Goal: Task Accomplishment & Management: Manage account settings

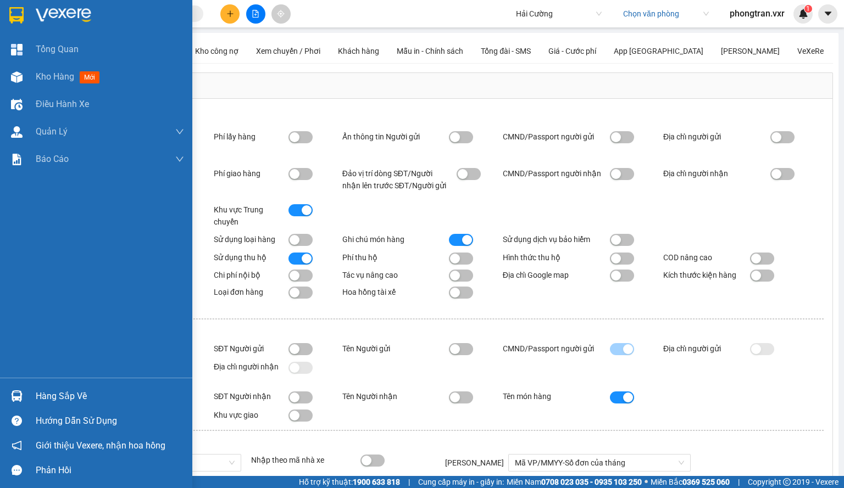
scroll to position [293, 0]
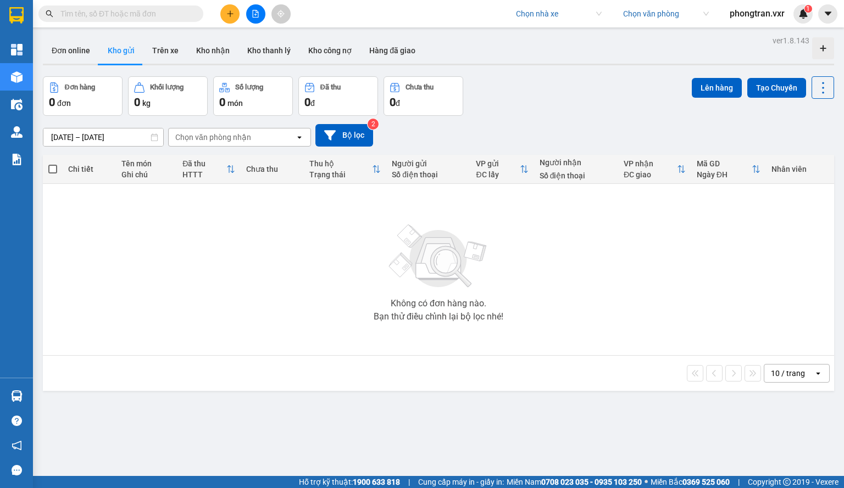
click at [541, 14] on input "search" at bounding box center [555, 13] width 78 height 16
type input "hai cuong"
click at [671, 18] on input "search" at bounding box center [662, 13] width 78 height 16
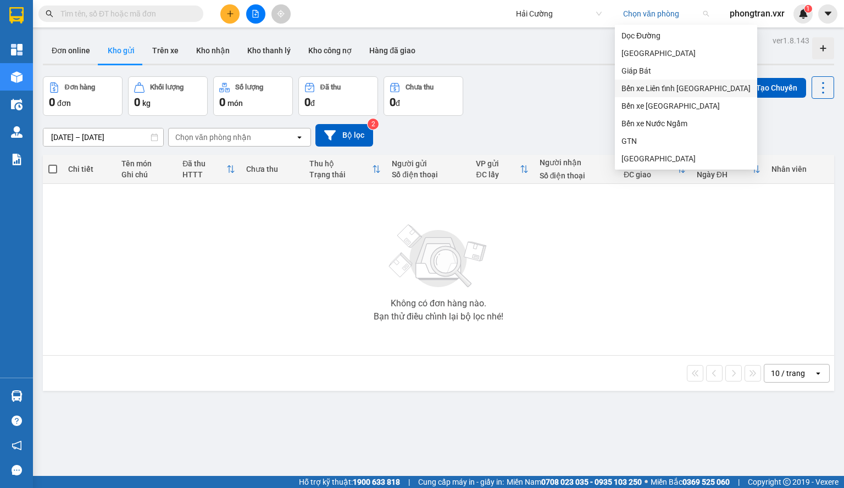
click at [654, 85] on div "Bến xe Liên tỉnh [GEOGRAPHIC_DATA]" at bounding box center [685, 88] width 129 height 12
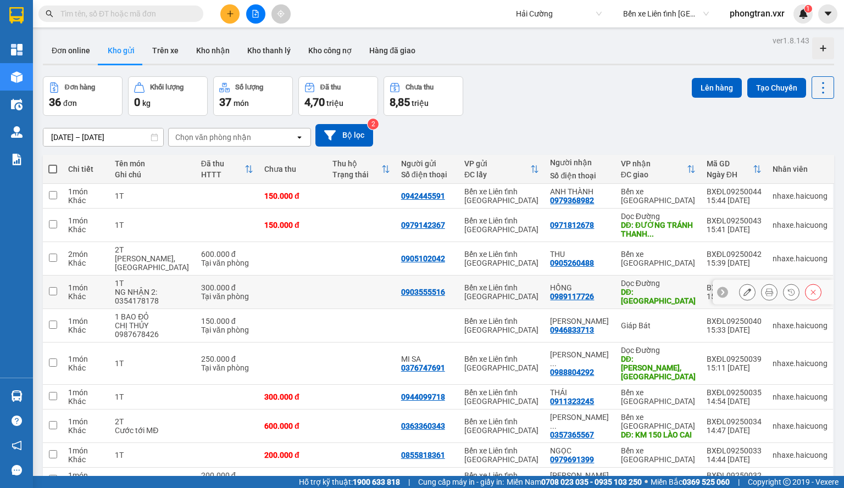
scroll to position [54, 0]
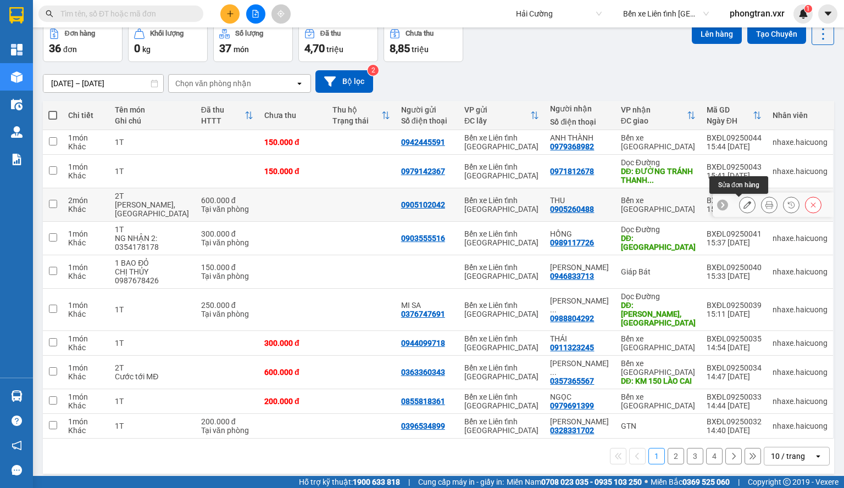
click at [743, 205] on icon at bounding box center [747, 205] width 8 height 8
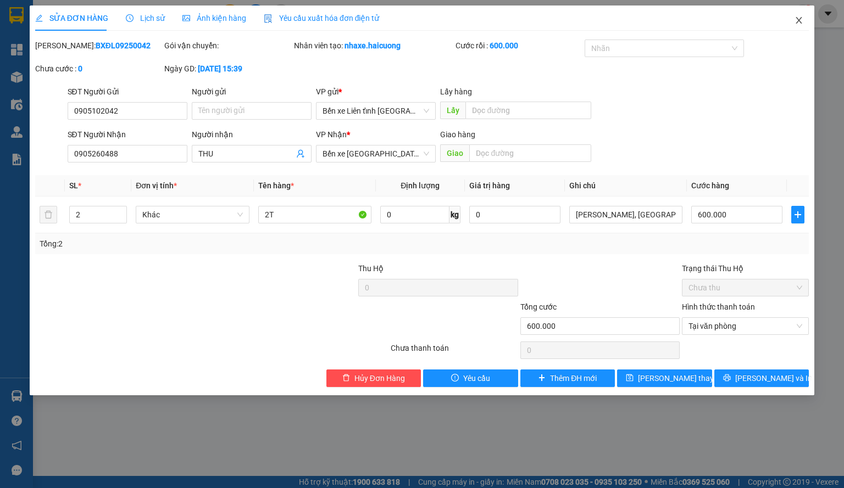
click at [797, 14] on span "Close" at bounding box center [798, 20] width 31 height 31
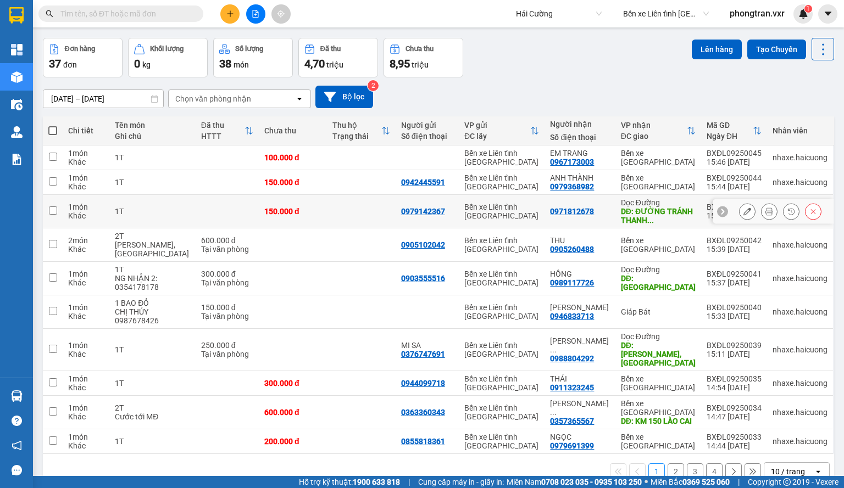
scroll to position [54, 0]
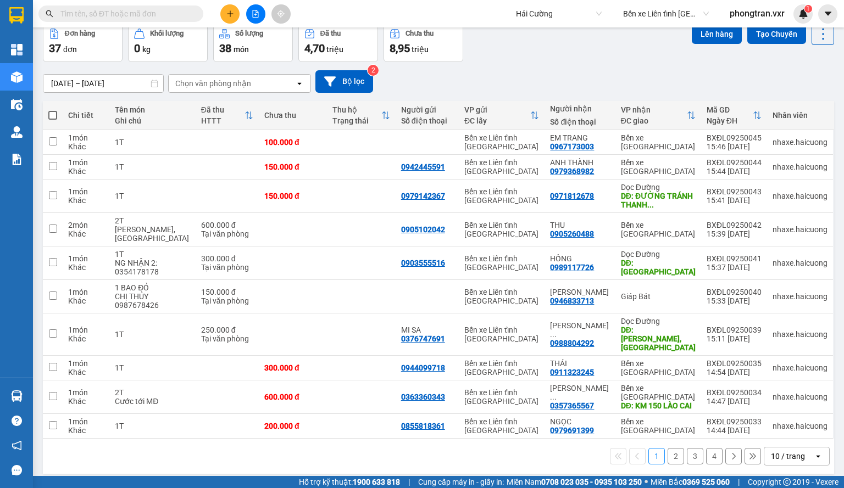
click at [777, 451] on div "10 / trang" at bounding box center [788, 456] width 34 height 11
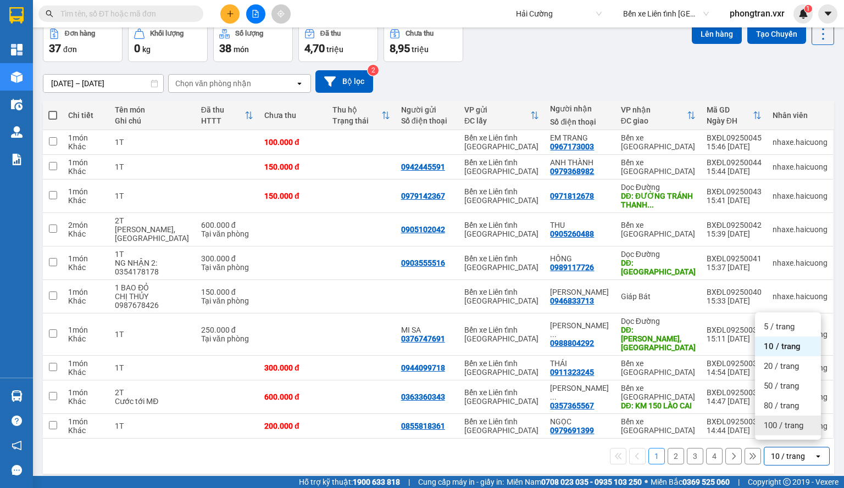
click at [778, 430] on span "100 / trang" at bounding box center [784, 425] width 40 height 11
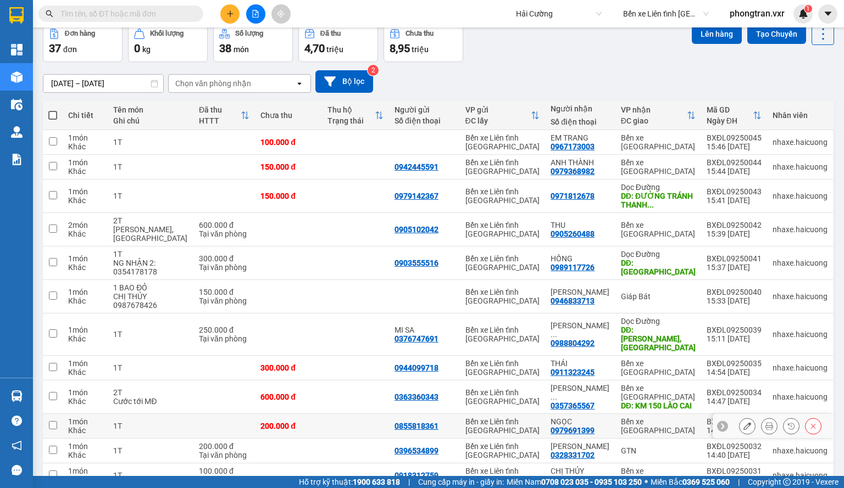
scroll to position [109, 0]
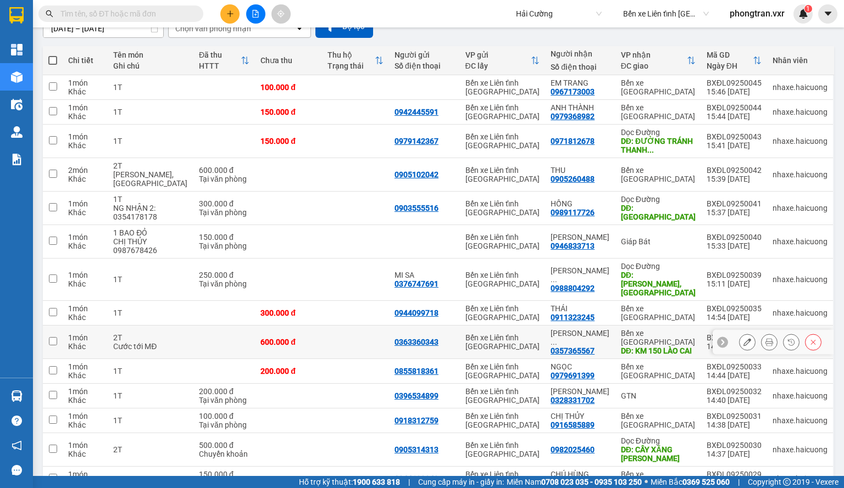
click at [743, 338] on icon at bounding box center [747, 342] width 8 height 8
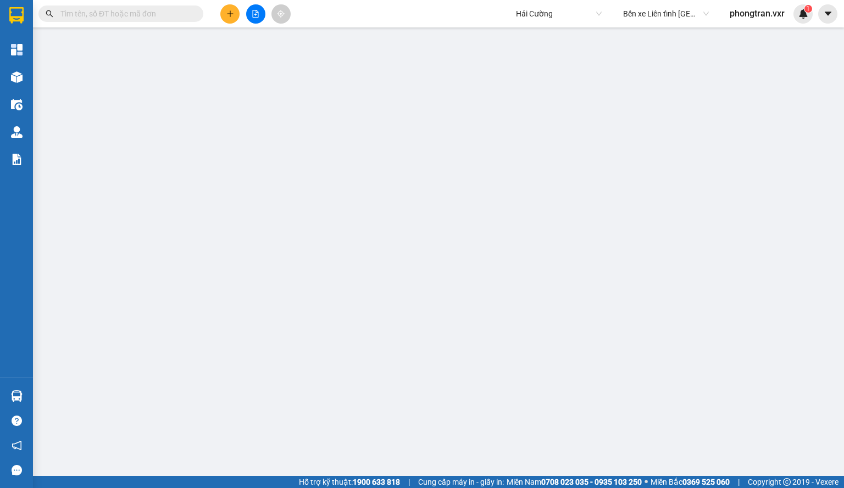
type input "0363360343"
type input "0357365567"
type input "NGUYỄN THỊ TUYẾT"
type input "KM 150 LÀO CAI"
type input "600.000"
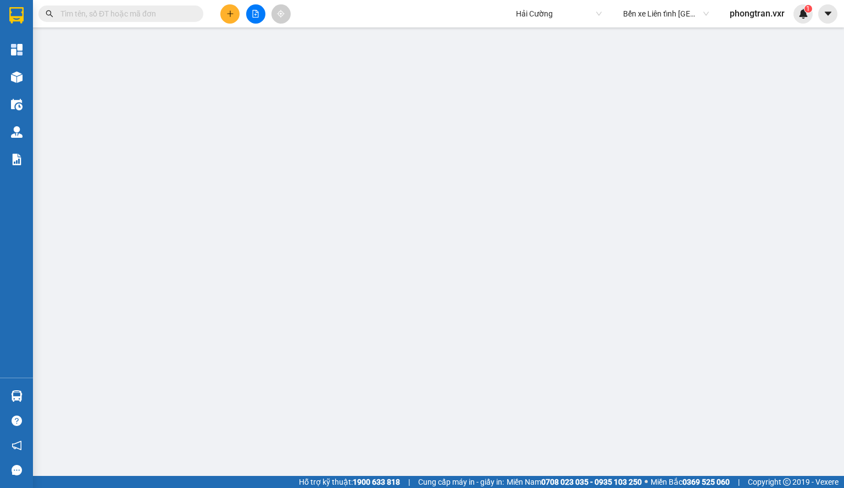
type input "600.000"
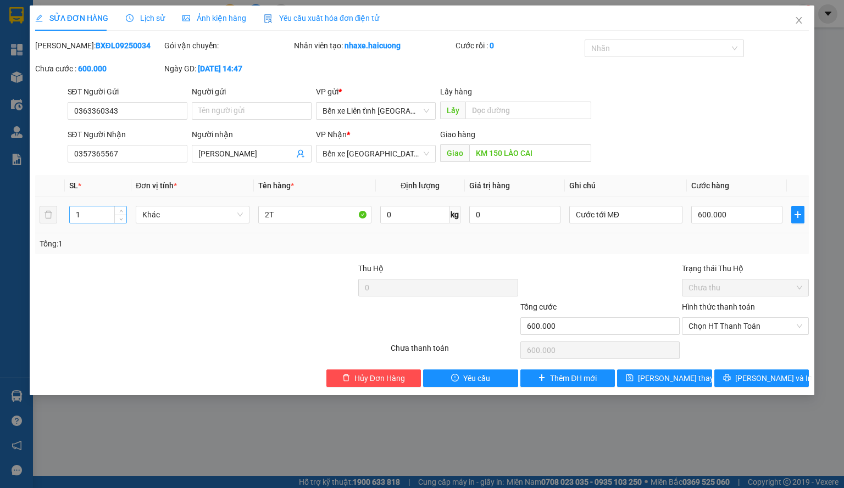
click at [93, 210] on input "1" at bounding box center [98, 215] width 57 height 16
type input "2"
click at [668, 377] on span "Lưu thay đổi" at bounding box center [682, 378] width 88 height 12
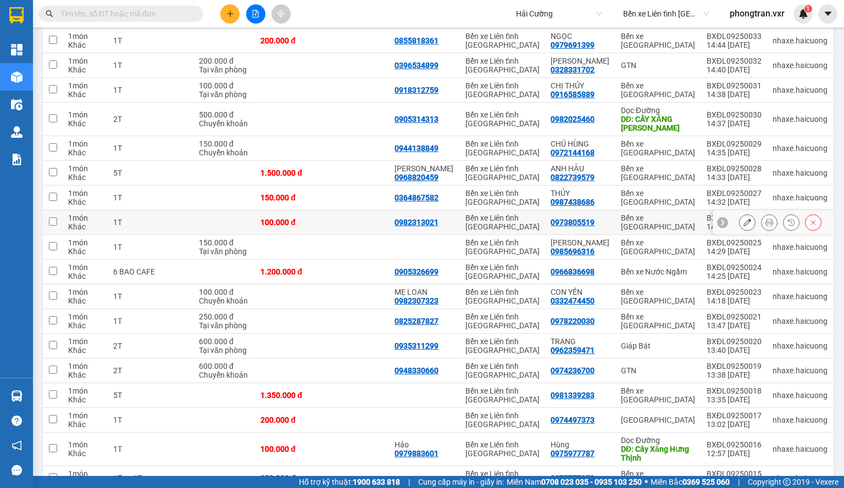
scroll to position [385, 0]
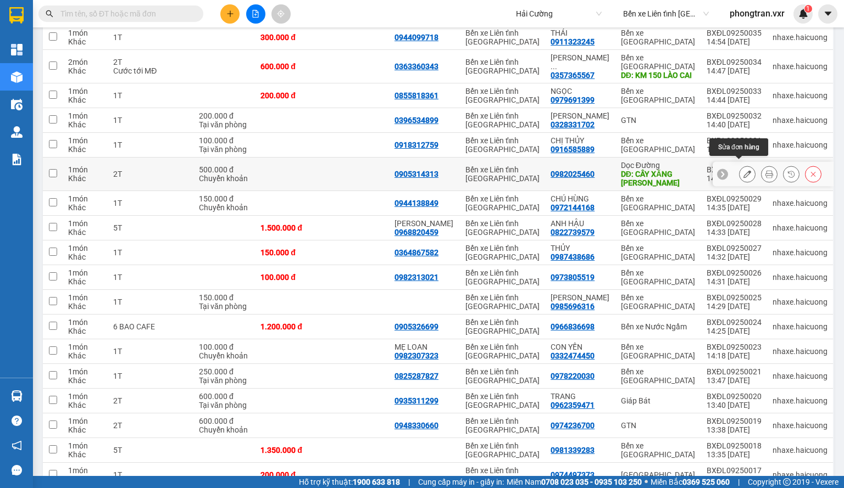
click at [743, 166] on button at bounding box center [746, 174] width 15 height 19
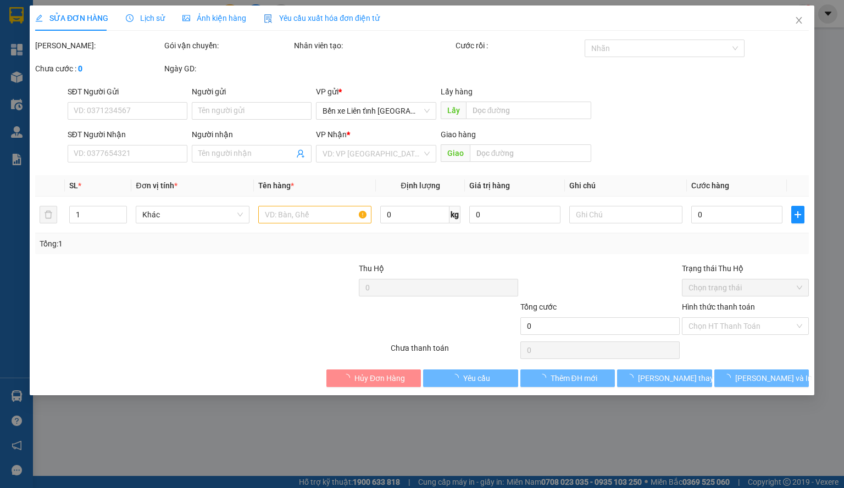
type input "0905314313"
type input "0982025460"
type input "CÂY XĂNG MINH PHƯƠNG"
type input "500.000"
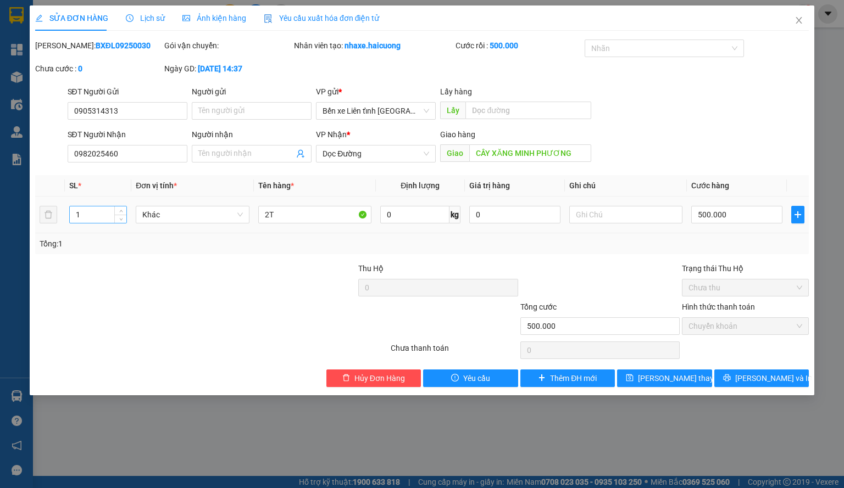
click at [84, 209] on input "1" at bounding box center [98, 215] width 57 height 16
type input "2"
click at [664, 374] on span "Lưu thay đổi" at bounding box center [682, 378] width 88 height 12
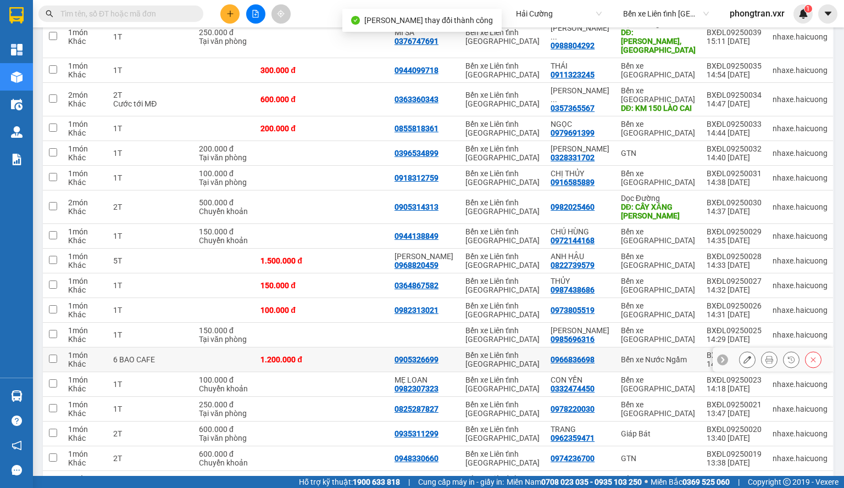
scroll to position [385, 0]
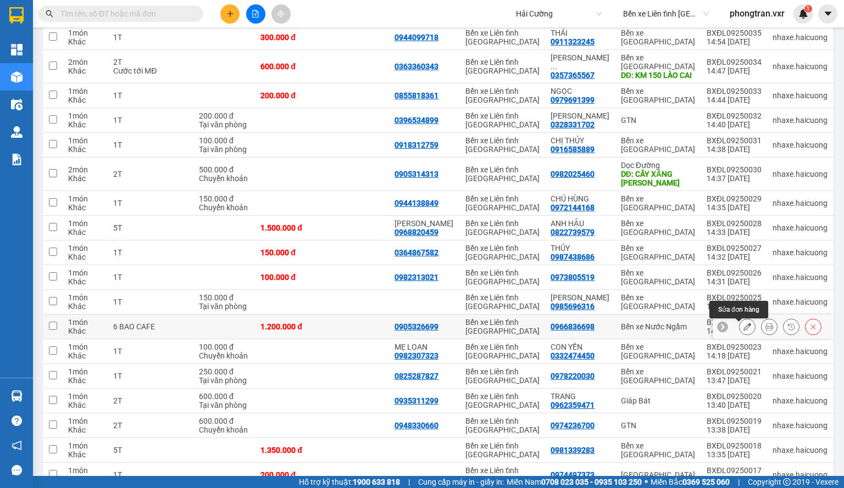
click at [743, 331] on icon at bounding box center [747, 327] width 8 height 8
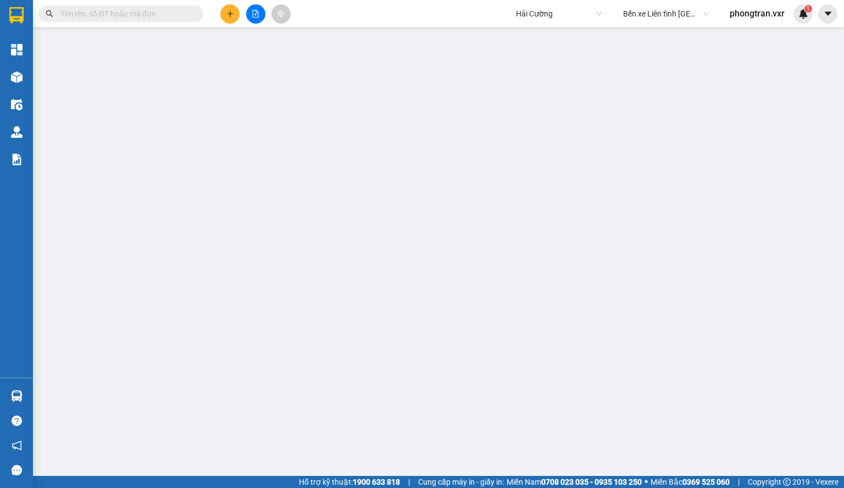
type input "0905326699"
type input "0966836698"
type input "1.200.000"
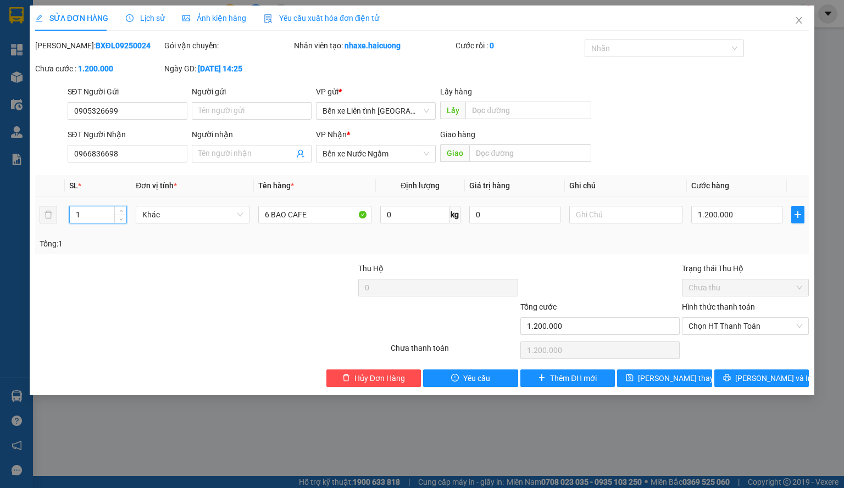
click at [103, 217] on input "1" at bounding box center [98, 215] width 57 height 16
type input "6"
click at [682, 382] on span "Lưu thay đổi" at bounding box center [682, 378] width 88 height 12
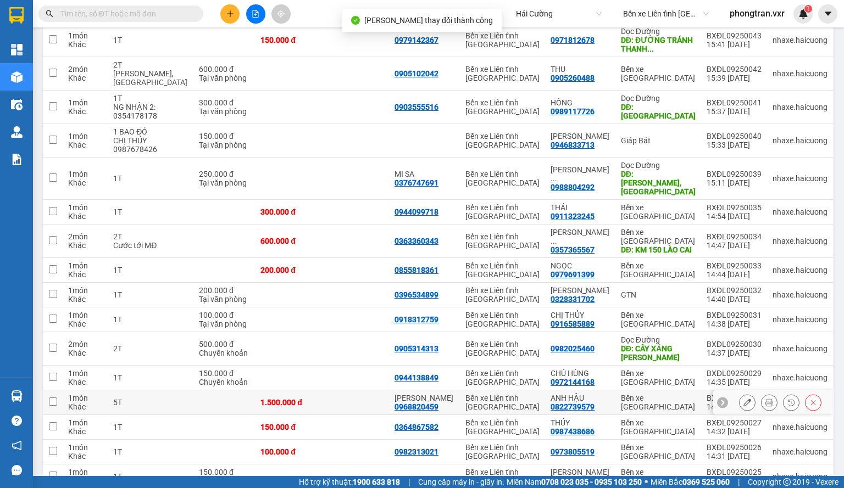
scroll to position [330, 0]
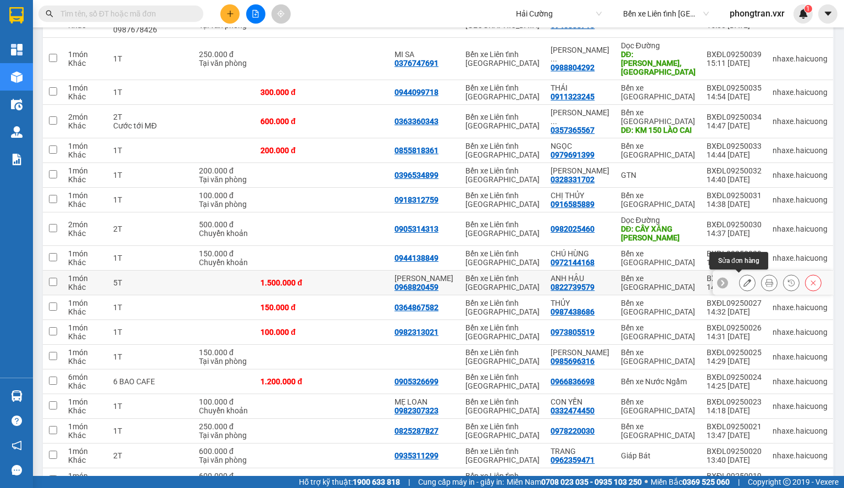
click at [739, 274] on button at bounding box center [746, 283] width 15 height 19
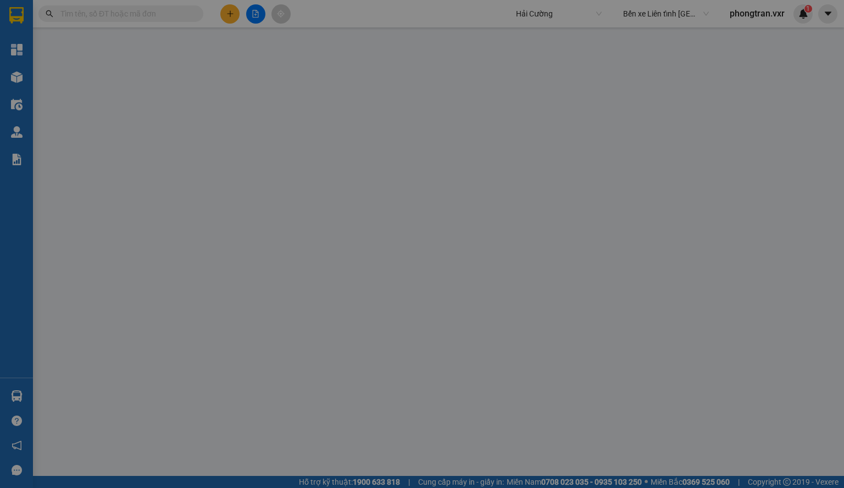
type input "0968820459"
type input "PHƯƠNG QUANG"
type input "0822739579"
type input "ANH HẬU"
type input "1.500.000"
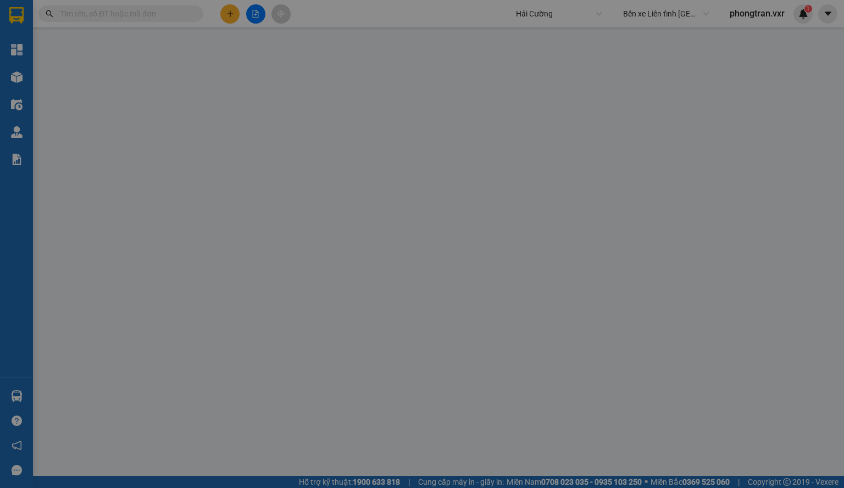
type input "1.500.000"
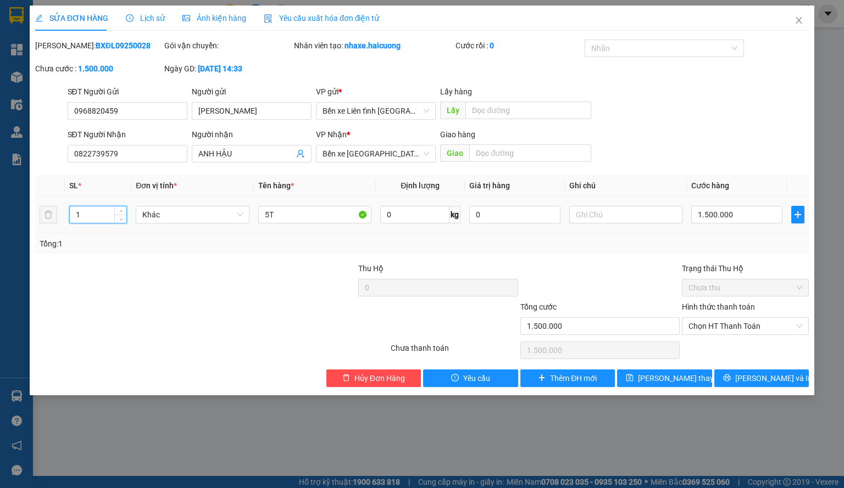
click at [94, 217] on input "1" at bounding box center [98, 215] width 57 height 16
type input "5"
click at [655, 373] on span "Lưu thay đổi" at bounding box center [682, 378] width 88 height 12
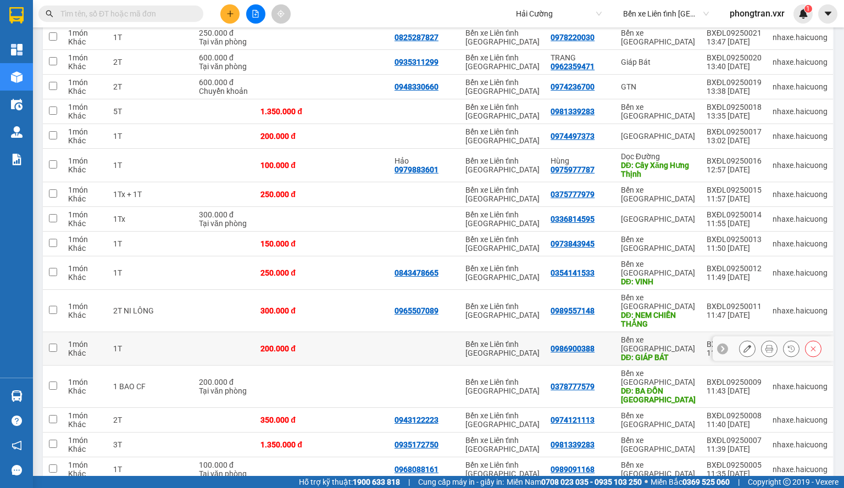
scroll to position [769, 0]
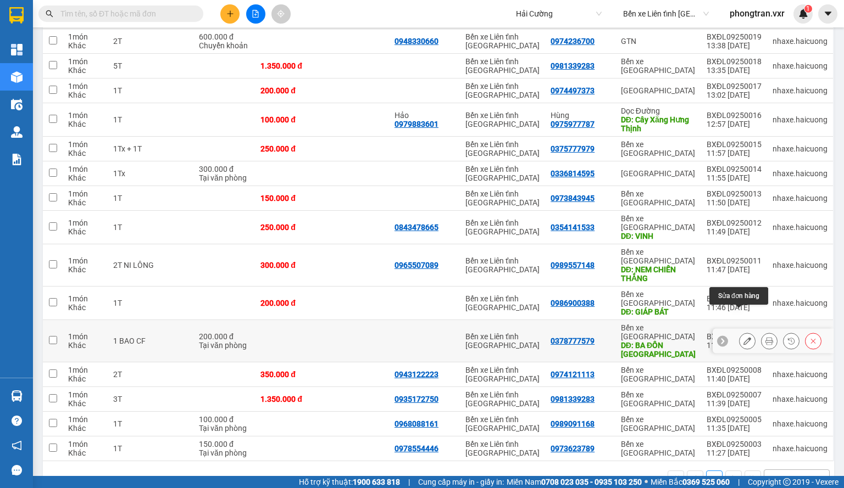
click at [743, 337] on icon at bounding box center [747, 341] width 8 height 8
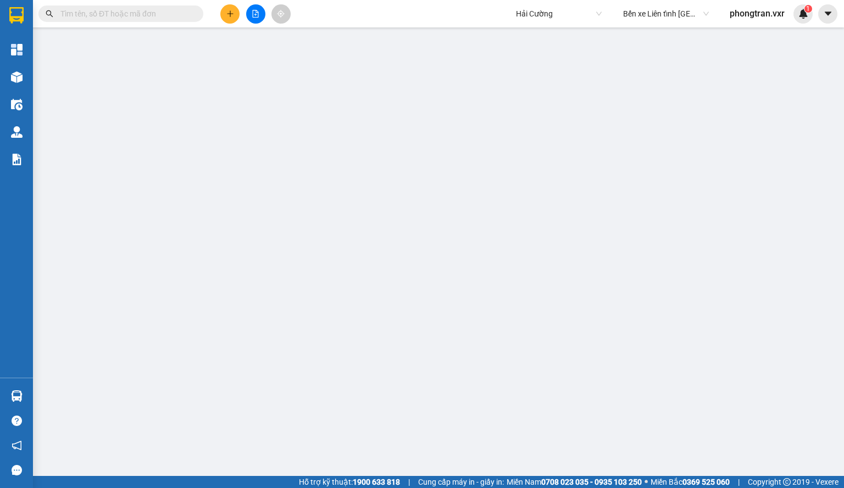
type input "0378777579"
type input "BA ĐỒN QUẢNG BÌNH"
type input "200.000"
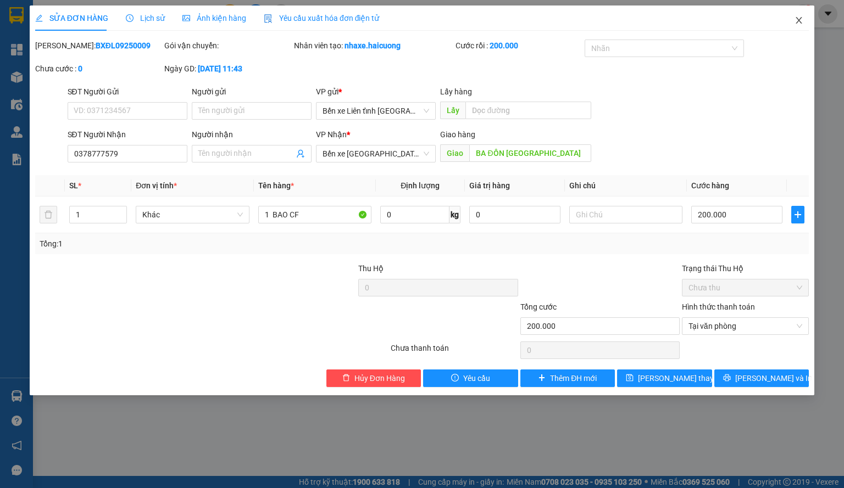
click at [789, 21] on span "Close" at bounding box center [798, 20] width 31 height 31
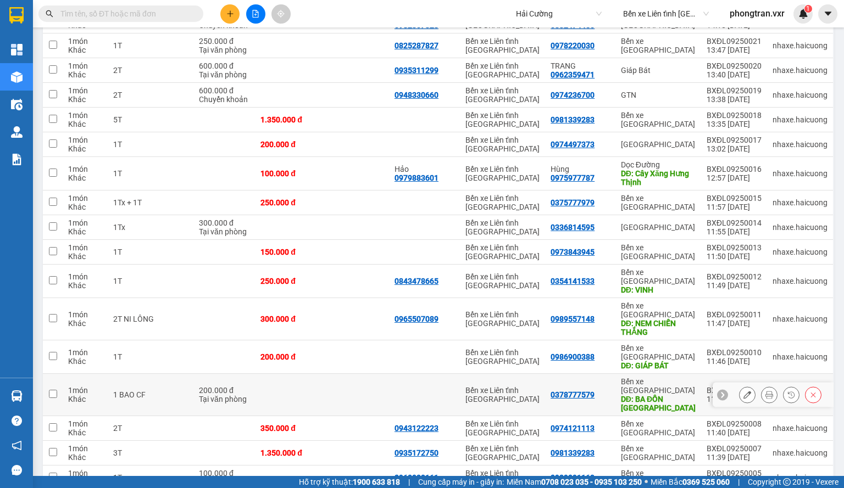
scroll to position [770, 0]
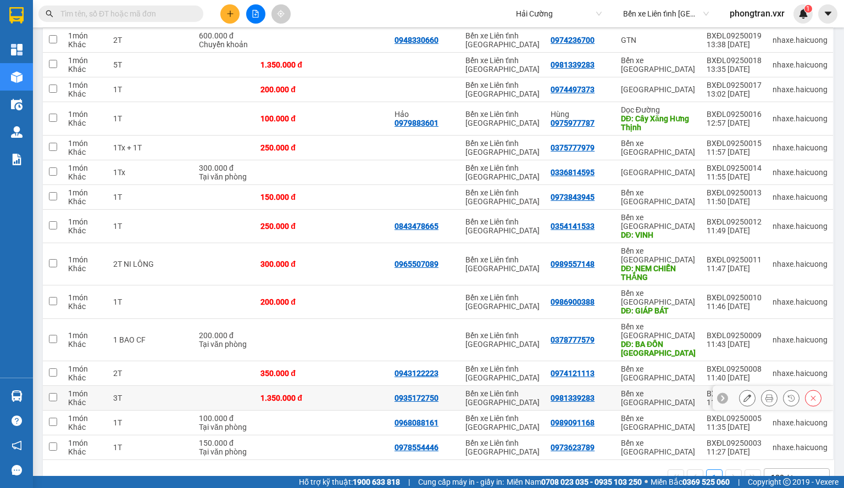
click at [743, 389] on button at bounding box center [746, 398] width 15 height 19
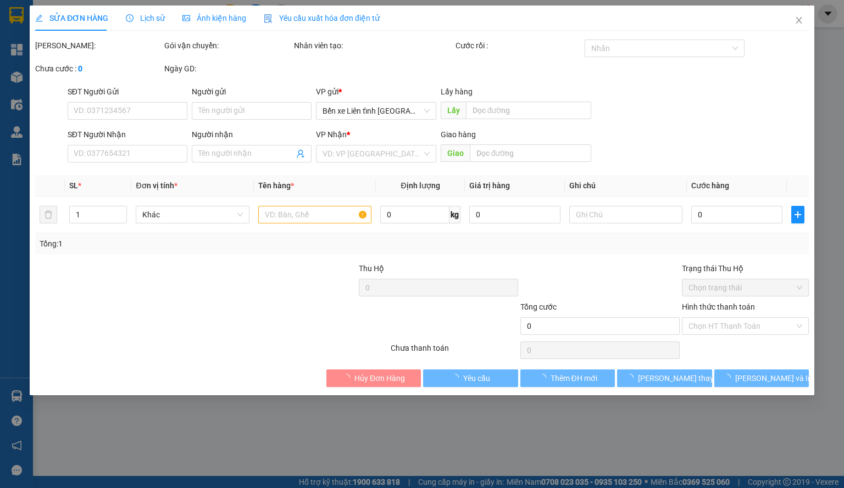
type input "0935172750"
type input "0981339283"
type input "1.350.000"
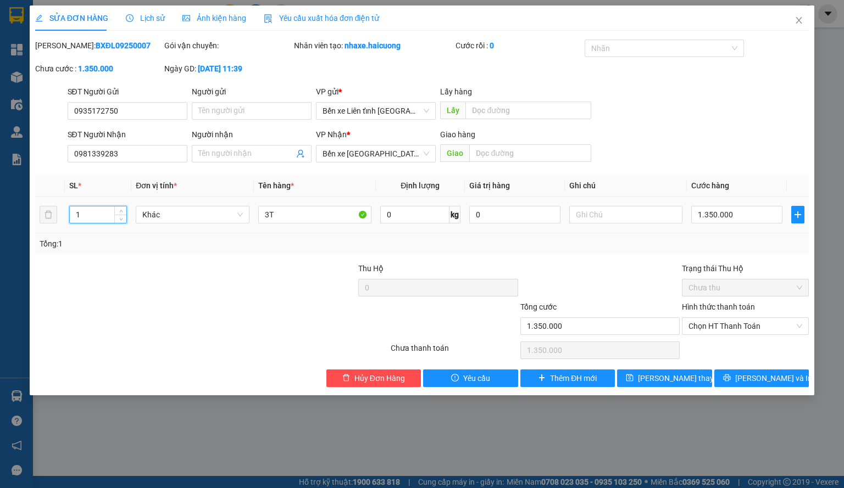
click at [106, 218] on input "1" at bounding box center [98, 215] width 57 height 16
type input "3"
click at [669, 379] on span "Lưu thay đổi" at bounding box center [682, 378] width 88 height 12
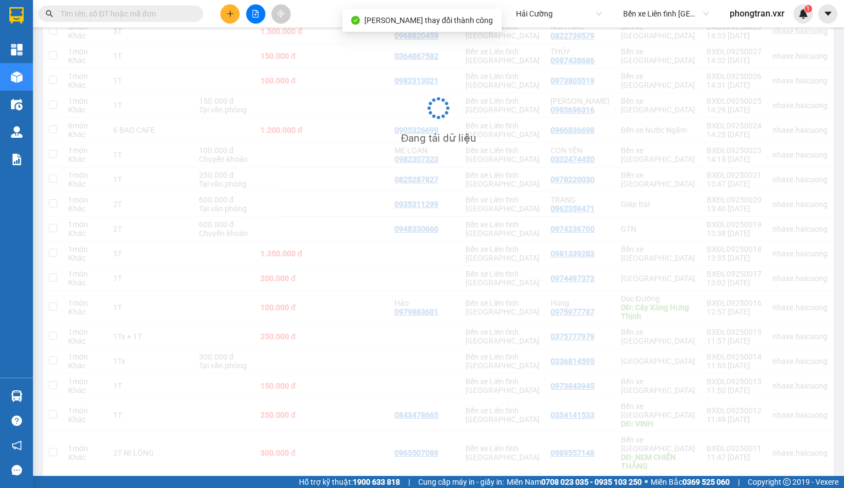
scroll to position [795, 0]
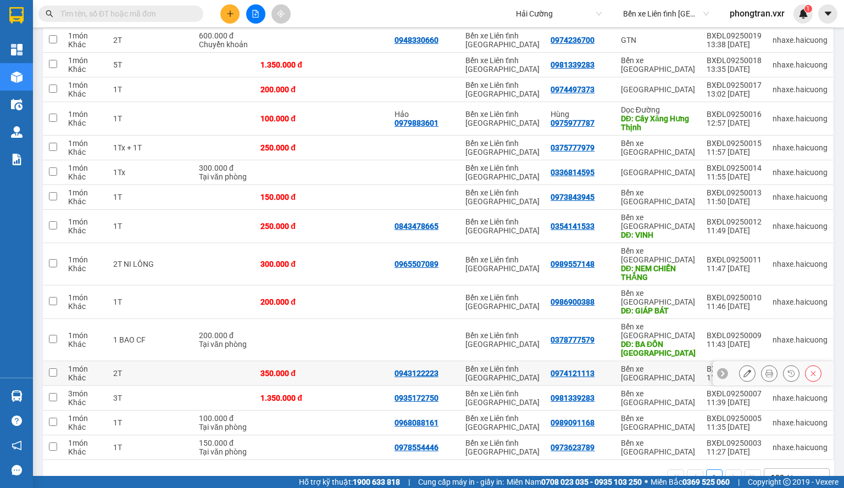
click at [739, 364] on button at bounding box center [746, 373] width 15 height 19
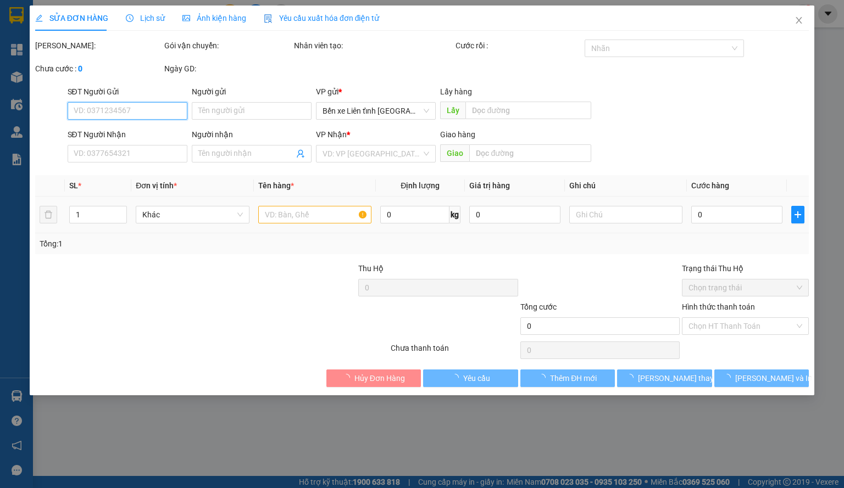
type input "0943122223"
type input "0974121113"
type input "350.000"
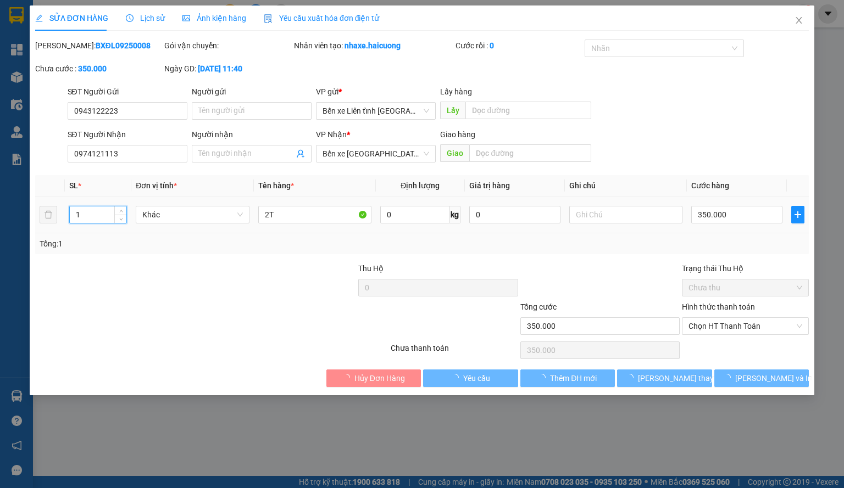
click at [99, 214] on input "1" at bounding box center [98, 215] width 57 height 16
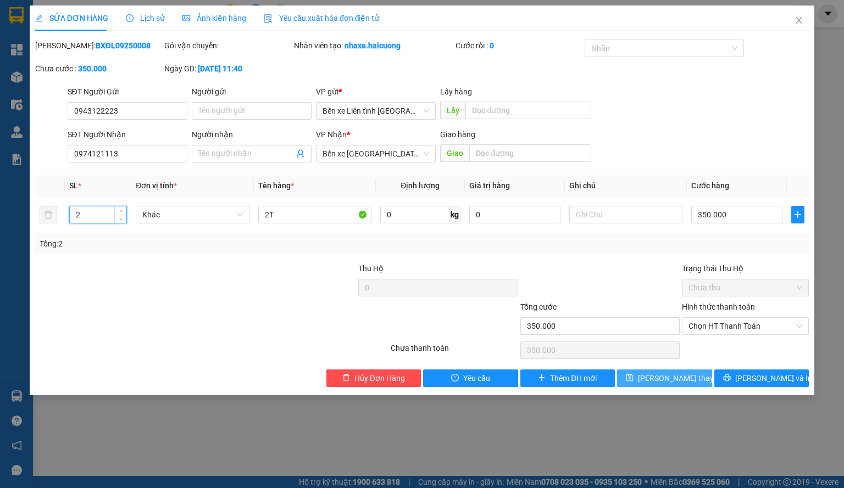
type input "2"
click at [670, 380] on span "Lưu thay đổi" at bounding box center [682, 378] width 88 height 12
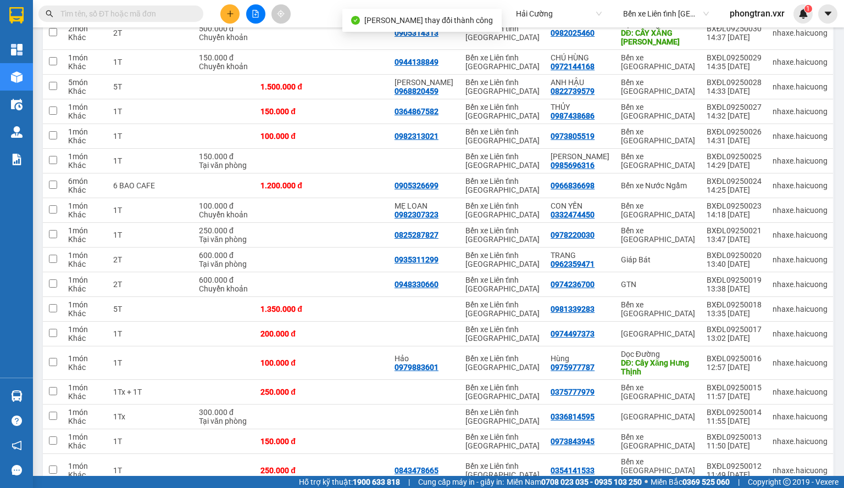
scroll to position [795, 0]
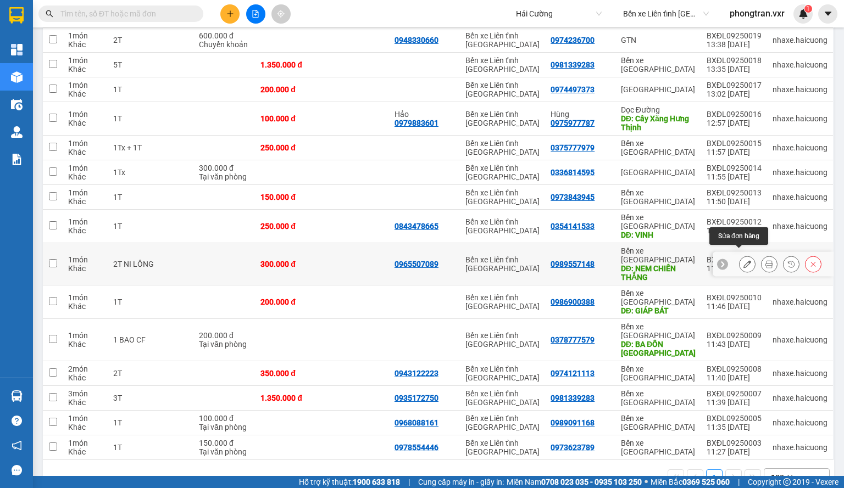
click at [743, 260] on icon at bounding box center [747, 264] width 8 height 8
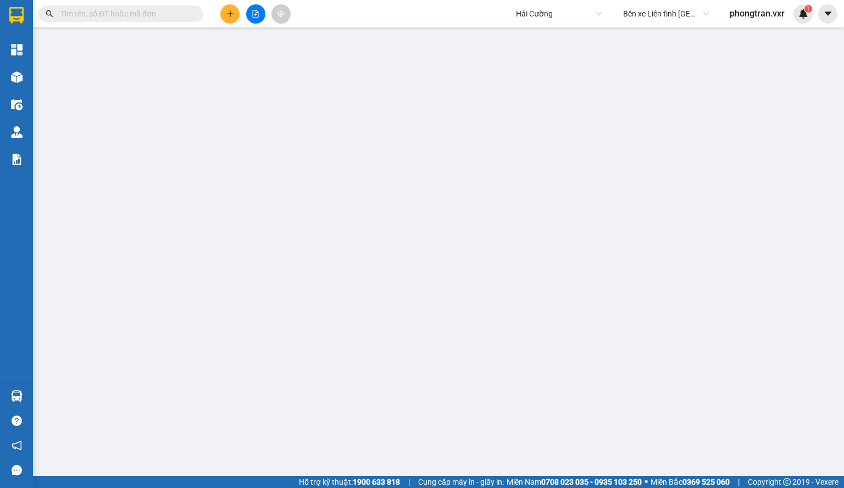
type input "0965507089"
type input "0989557148"
type input "NEM CHIẾN THẮNG"
type input "300.000"
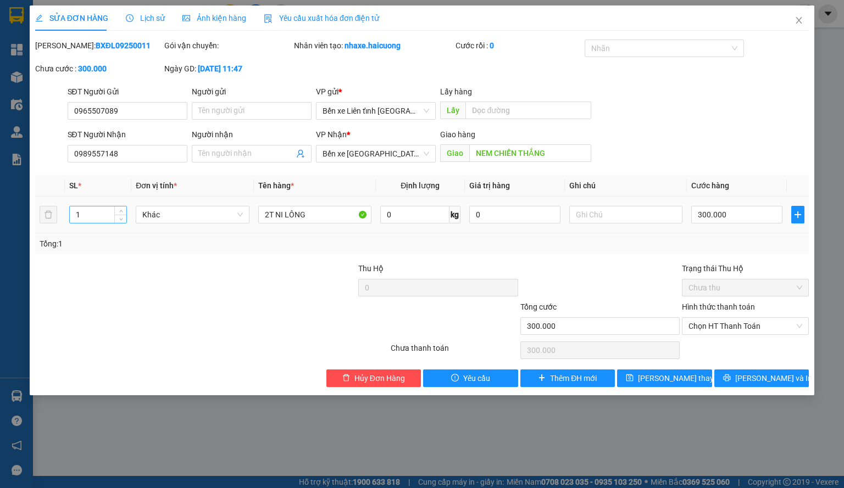
click at [105, 212] on input "1" at bounding box center [98, 215] width 57 height 16
type input "2"
click at [670, 376] on span "Lưu thay đổi" at bounding box center [682, 378] width 88 height 12
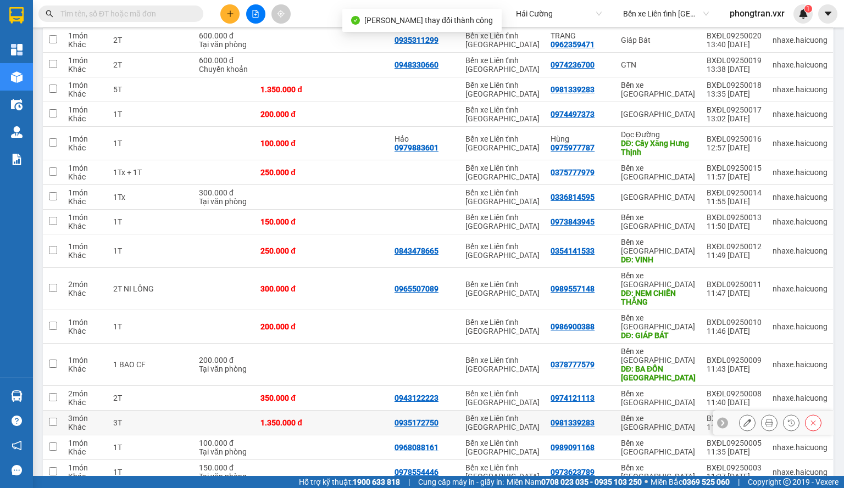
scroll to position [795, 0]
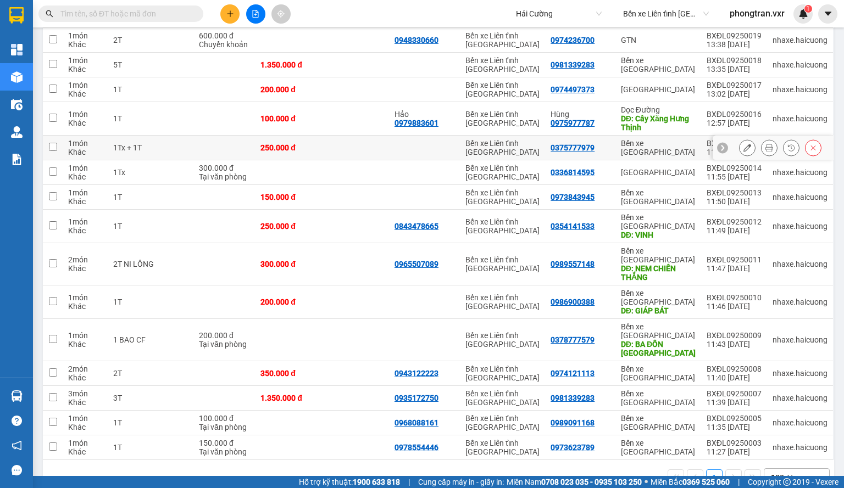
click at [743, 152] on icon at bounding box center [747, 148] width 8 height 8
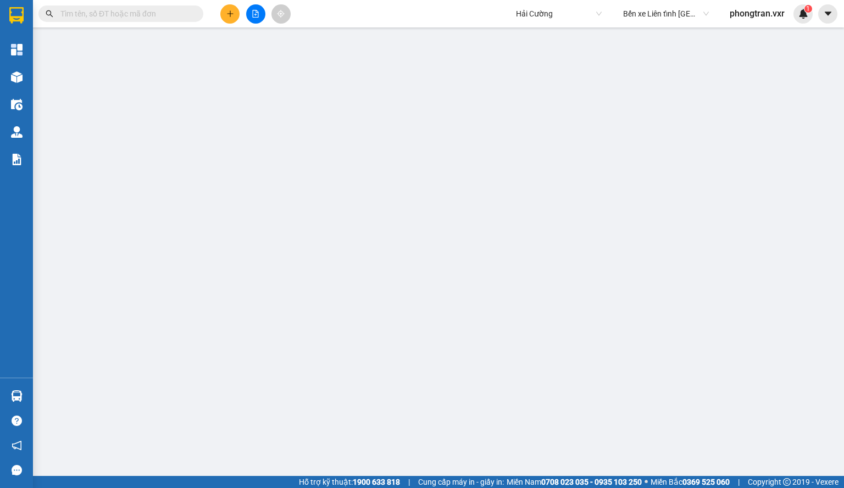
type input "0375777979"
type input "250.000"
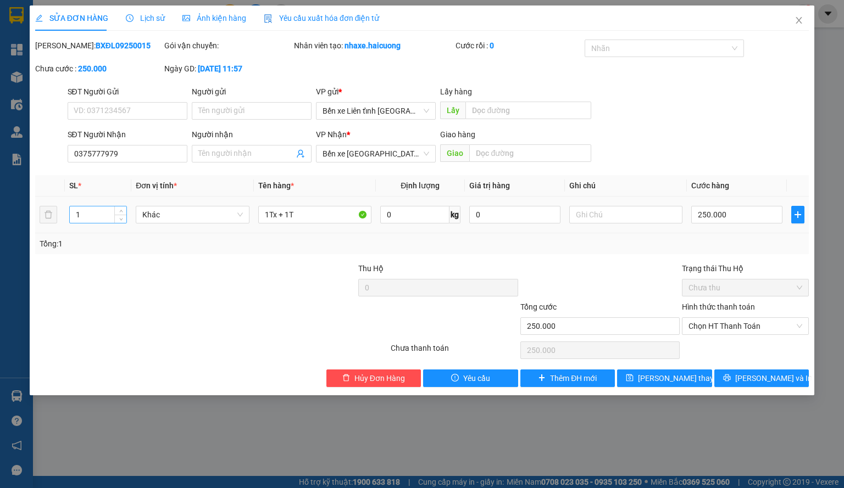
click at [75, 211] on input "1" at bounding box center [98, 215] width 57 height 16
type input "2"
click at [681, 383] on span "Lưu thay đổi" at bounding box center [682, 378] width 88 height 12
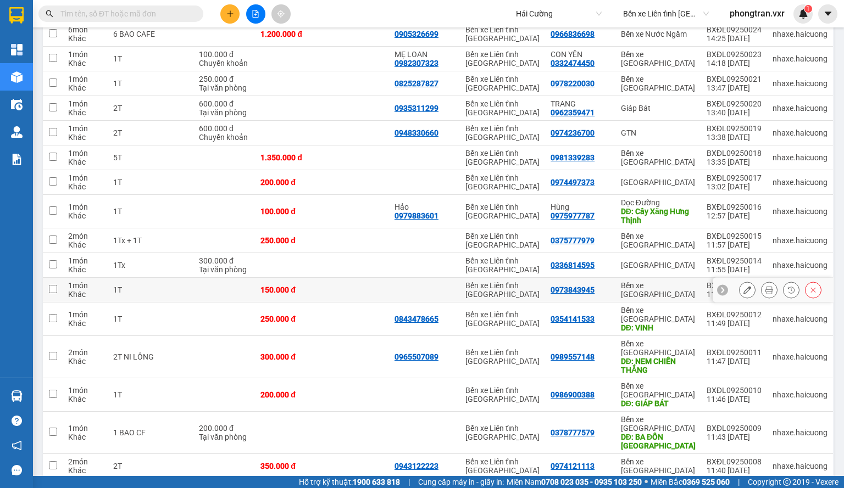
scroll to position [685, 0]
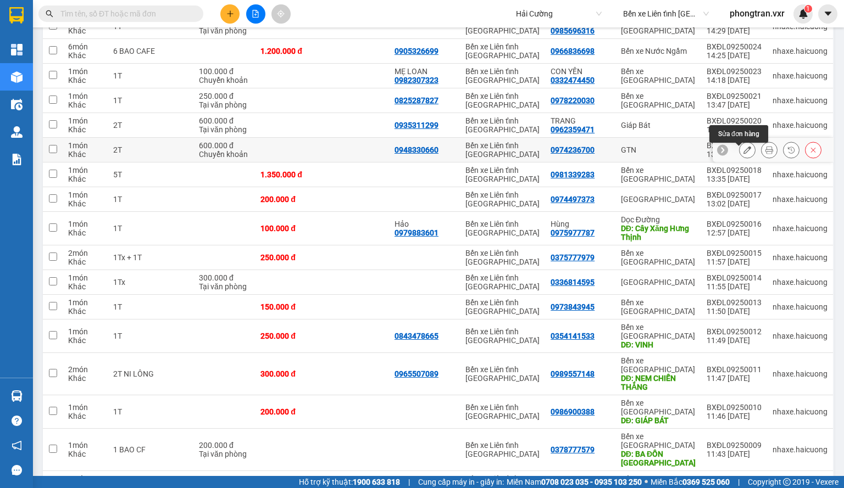
click at [743, 154] on icon at bounding box center [747, 150] width 8 height 8
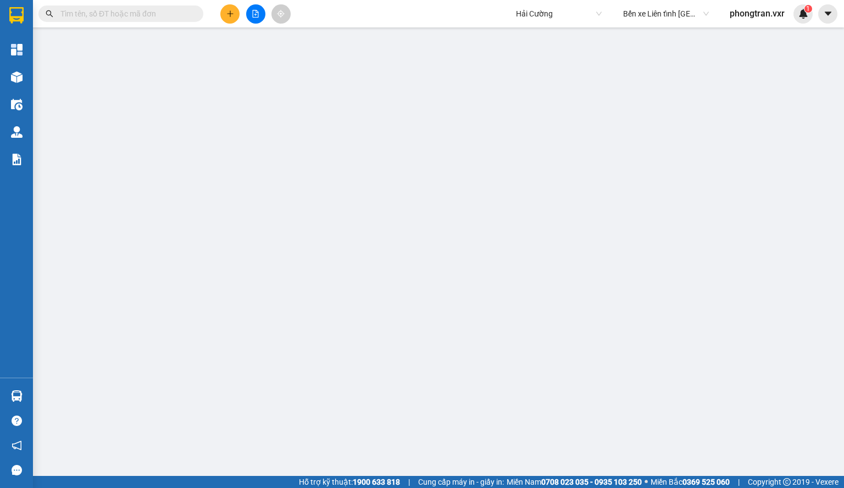
type input "0948330660"
type input "0974236700"
type input "600.000"
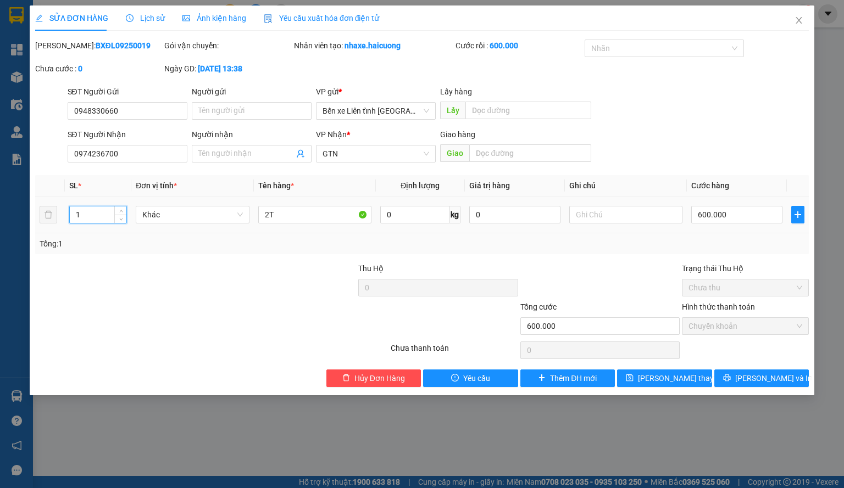
click at [85, 213] on input "1" at bounding box center [98, 215] width 57 height 16
type input "2"
click at [666, 374] on span "Lưu thay đổi" at bounding box center [682, 378] width 88 height 12
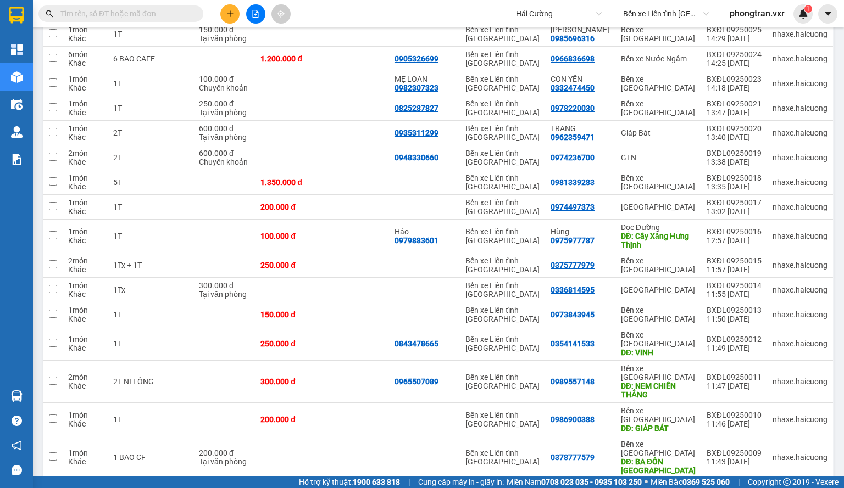
scroll to position [630, 0]
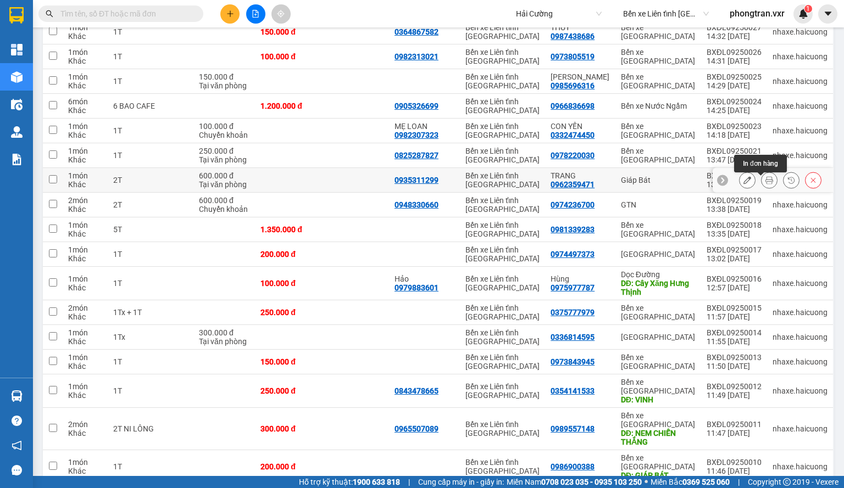
click at [743, 184] on icon at bounding box center [747, 180] width 8 height 8
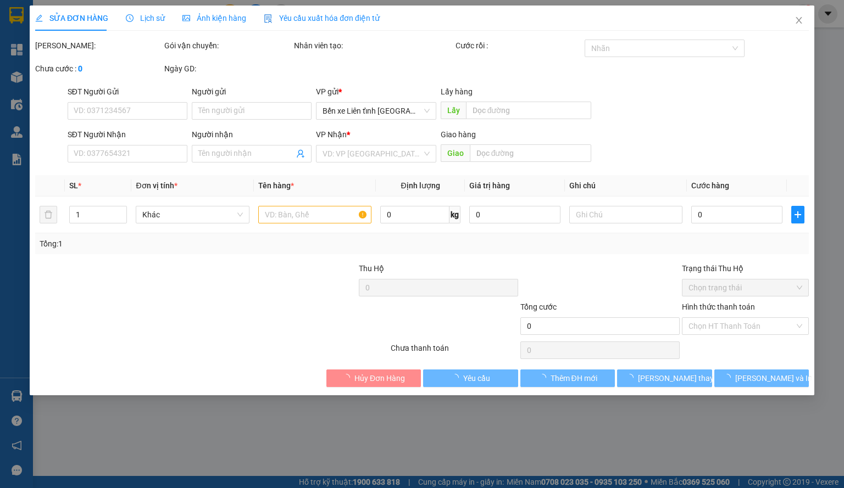
type input "0935311299"
type input "0962359471"
type input "TRANG"
type input "600.000"
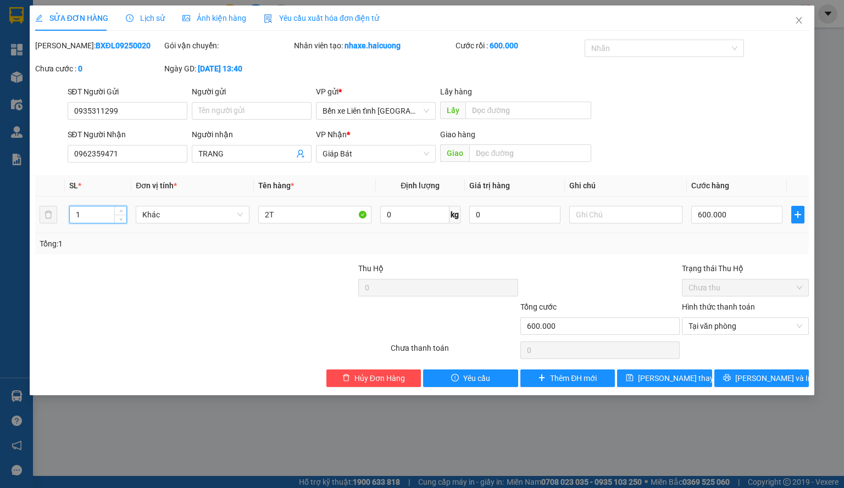
click at [90, 207] on input "1" at bounding box center [98, 215] width 57 height 16
type input "2"
click at [691, 381] on span "Lưu thay đổi" at bounding box center [682, 378] width 88 height 12
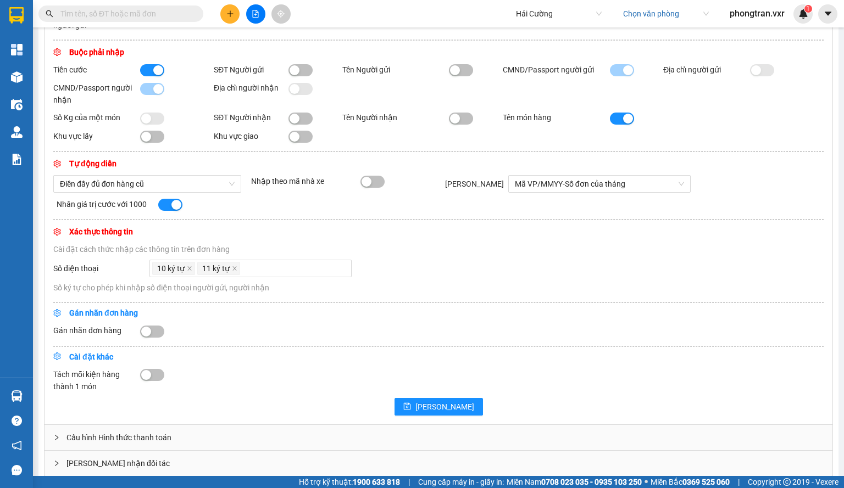
scroll to position [293, 0]
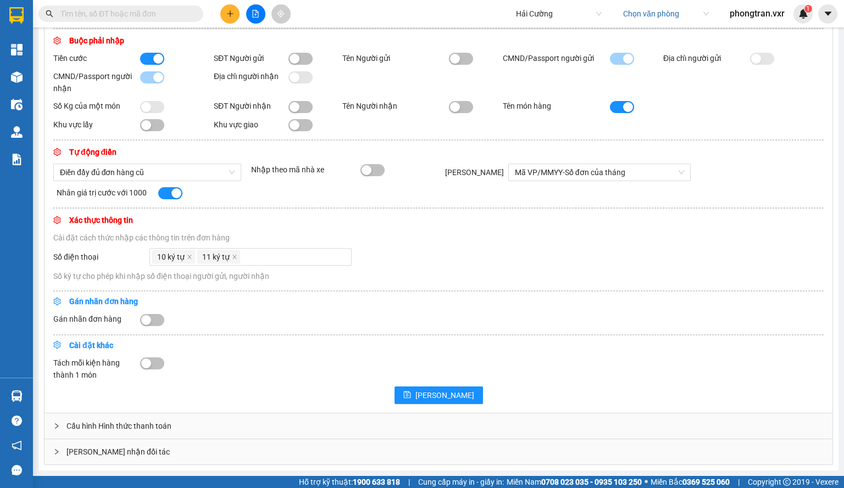
click at [126, 423] on div "Cấu hình Hình thức thanh toán" at bounding box center [438, 426] width 788 height 25
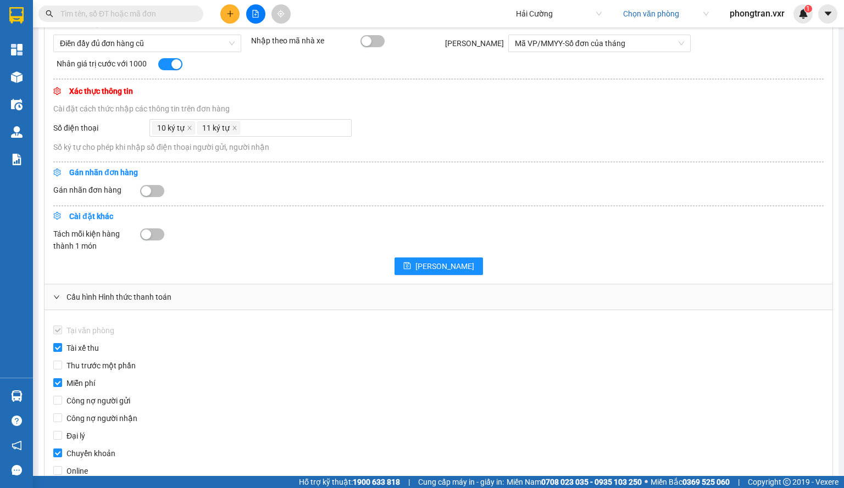
scroll to position [513, 0]
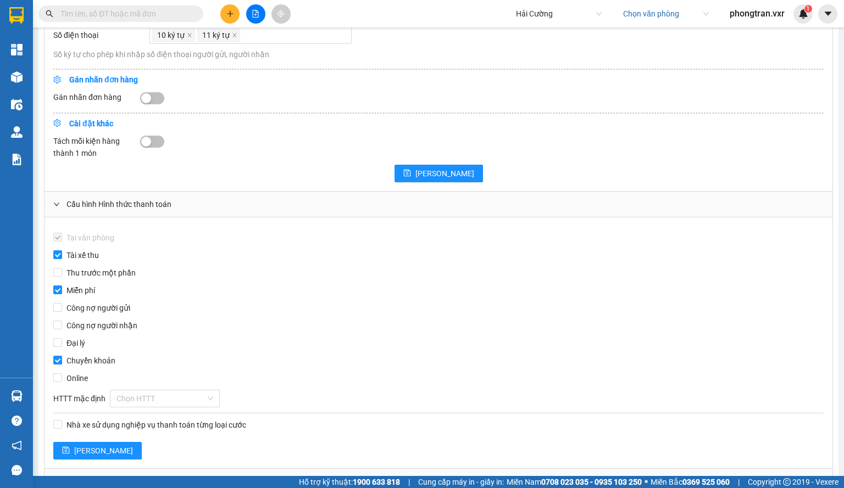
click at [96, 214] on div "Cấu hình Hình thức thanh toán" at bounding box center [438, 204] width 788 height 25
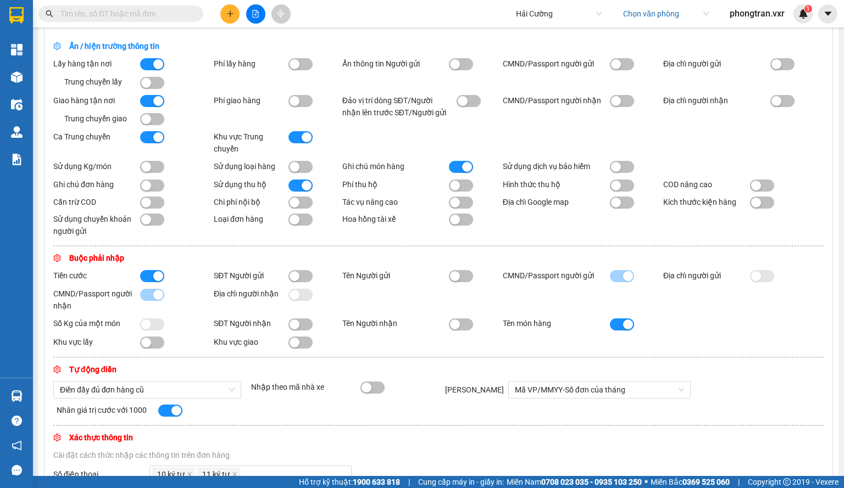
scroll to position [0, 0]
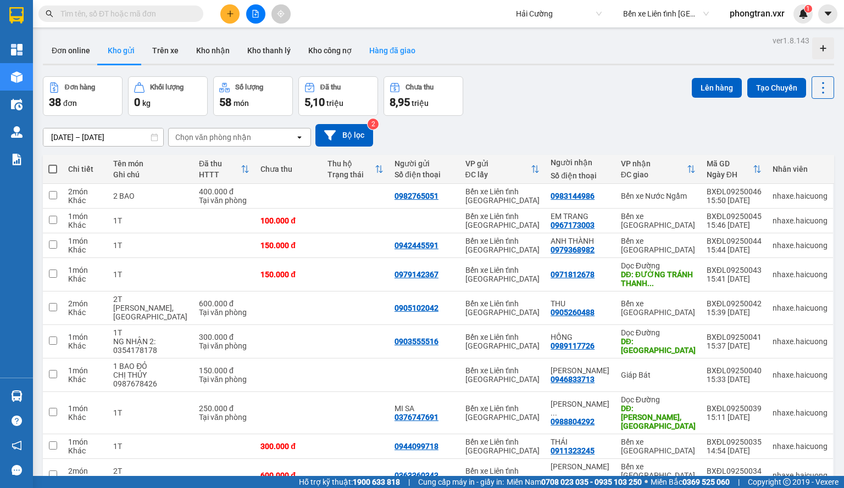
click at [373, 43] on button "Hàng đã giao" at bounding box center [392, 50] width 64 height 26
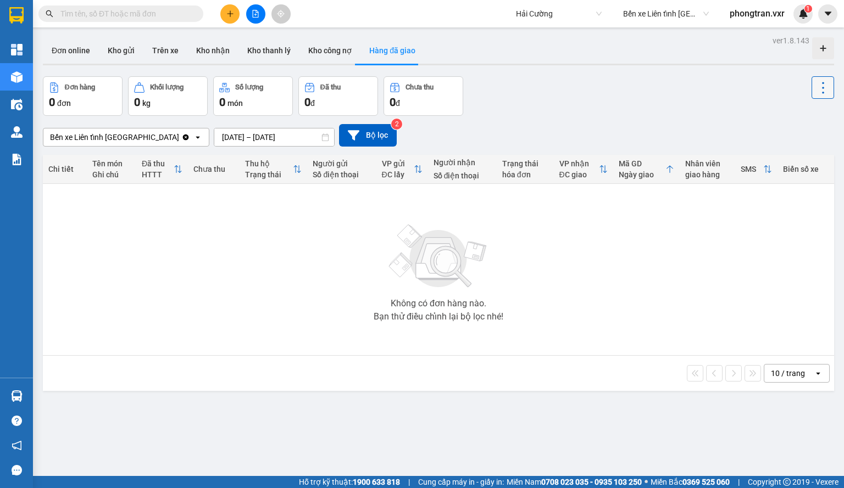
click at [822, 86] on button at bounding box center [822, 87] width 23 height 23
click at [560, 136] on div "Bến xe Liên tỉnh Đắk Lắk Clear value open 09/09/2025 – 11/09/2025 Press the dow…" at bounding box center [438, 135] width 791 height 23
click at [221, 43] on button "Kho nhận" at bounding box center [212, 50] width 51 height 26
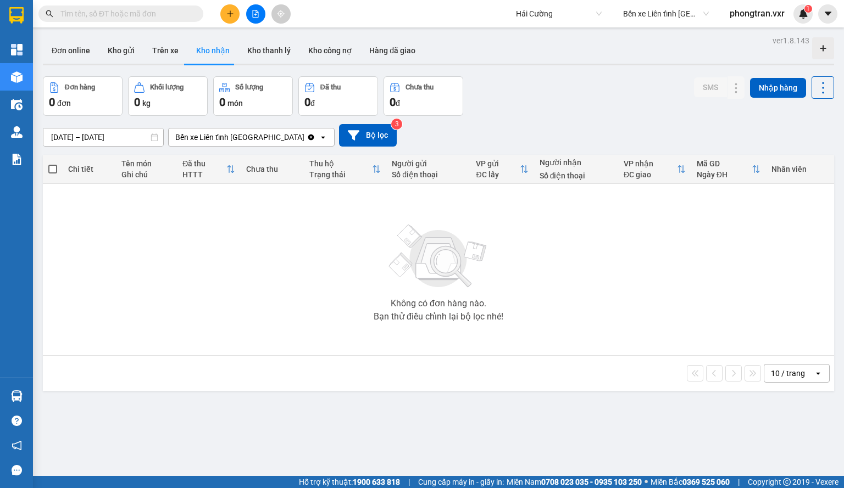
click at [248, 130] on div "Bến xe Liên tỉnh [GEOGRAPHIC_DATA]" at bounding box center [238, 138] width 138 height 18
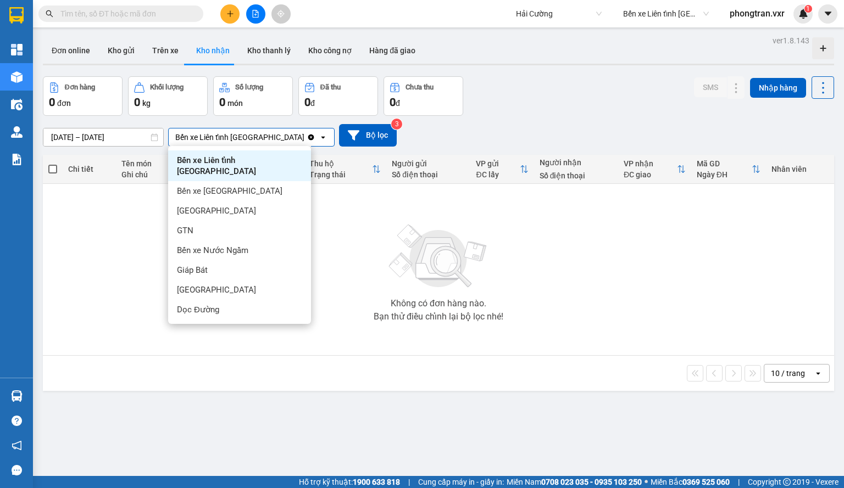
click at [482, 132] on div "09/09/2025 – 11/09/2025 Press the down arrow key to interact with the calendar …" at bounding box center [438, 135] width 791 height 23
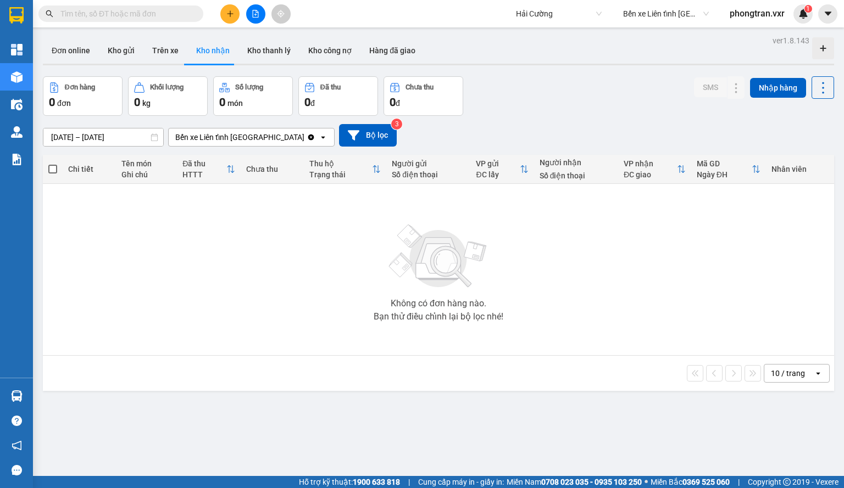
click at [385, 134] on div "09/09/2025 – 11/09/2025 Press the down arrow key to interact with the calendar …" at bounding box center [438, 135] width 791 height 23
click at [286, 53] on button "Kho thanh lý" at bounding box center [268, 50] width 61 height 26
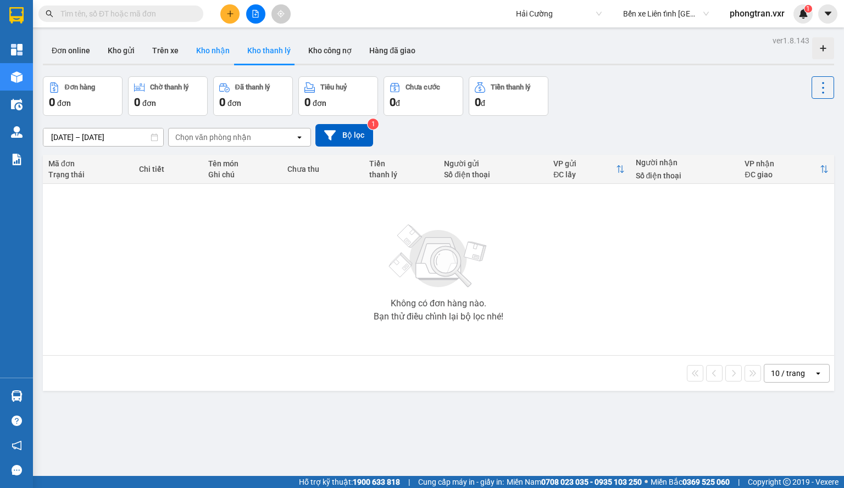
click at [219, 46] on button "Kho nhận" at bounding box center [212, 50] width 51 height 26
